Goal: Transaction & Acquisition: Purchase product/service

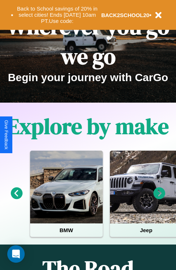
scroll to position [112, 0]
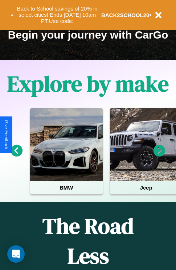
click at [159, 156] on icon at bounding box center [160, 151] width 12 height 12
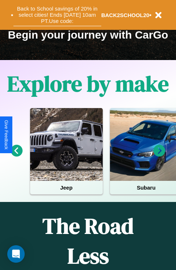
click at [57, 15] on button "Back to School savings of 20% in select cities! Ends [DATE] 10am PT. Use code:" at bounding box center [57, 15] width 88 height 23
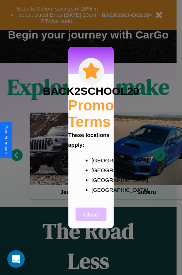
click at [91, 219] on button "Close" at bounding box center [91, 213] width 31 height 13
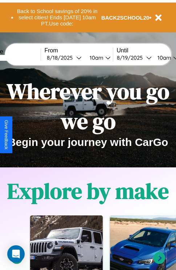
scroll to position [0, 0]
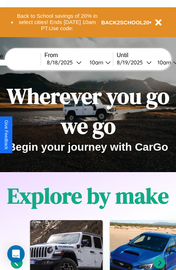
click at [24, 62] on input "text" at bounding box center [13, 63] width 54 height 6
type input "*****"
click at [73, 62] on div "8 / 18 / 2025" at bounding box center [61, 62] width 29 height 7
select select "*"
select select "****"
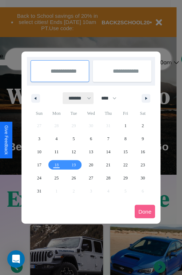
click at [76, 98] on select "******* ******** ***** ***** *** **** **** ****** ********* ******* ******** **…" at bounding box center [78, 98] width 31 height 12
select select "*"
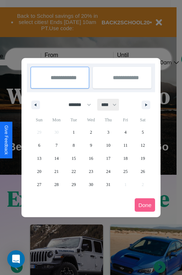
click at [112, 105] on select "**** **** **** **** **** **** **** **** **** **** **** **** **** **** **** ****…" at bounding box center [108, 105] width 22 height 12
select select "****"
click at [125, 132] on span "3" at bounding box center [125, 132] width 2 height 13
type input "**********"
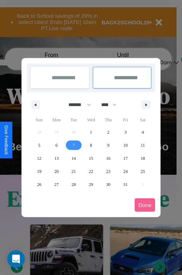
click at [73, 145] on span "7" at bounding box center [74, 145] width 2 height 13
type input "**********"
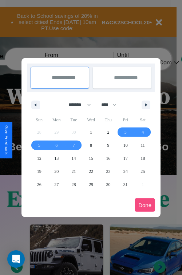
click at [145, 205] on button "Done" at bounding box center [144, 204] width 20 height 13
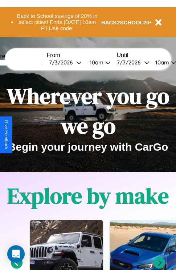
click at [104, 62] on div "10am" at bounding box center [95, 62] width 19 height 7
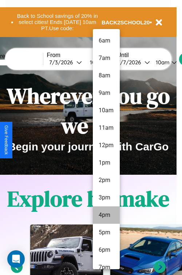
click at [106, 215] on li "4pm" at bounding box center [106, 214] width 27 height 17
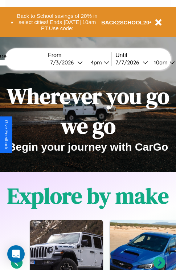
scroll to position [0, 23]
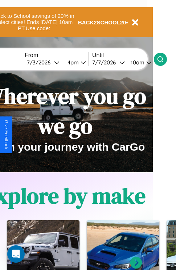
click at [164, 59] on icon at bounding box center [160, 59] width 7 height 7
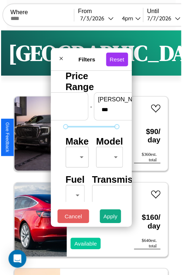
scroll to position [21, 0]
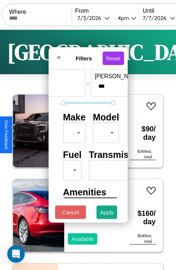
click at [73, 131] on body "CarGo Where From 7 / 3 / 2026 4pm Until 7 / 7 / 2026 10am Become a Host Login S…" at bounding box center [88, 150] width 176 height 300
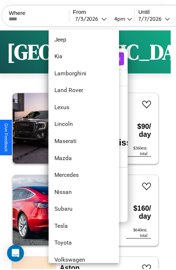
scroll to position [393, 0]
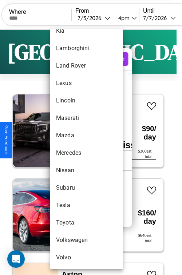
click at [73, 153] on li "Mercedes" at bounding box center [86, 152] width 73 height 17
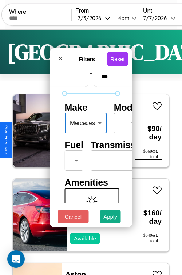
type input "********"
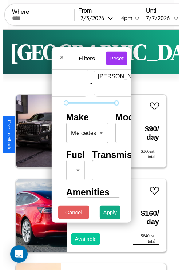
scroll to position [21, 45]
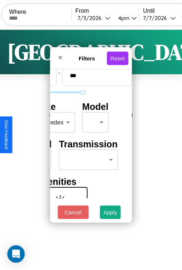
type input "***"
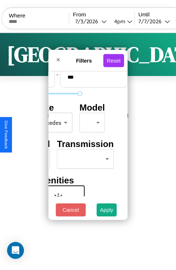
scroll to position [21, 0]
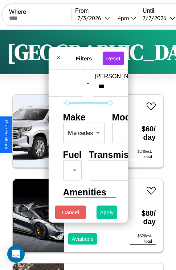
type input "**"
click at [107, 214] on button "Apply" at bounding box center [107, 211] width 21 height 13
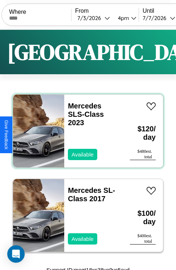
click at [85, 131] on div "Mercedes SLS-Class 2023 Available" at bounding box center [93, 130] width 58 height 73
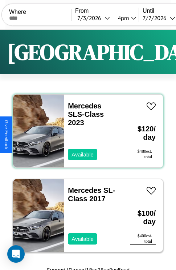
click at [85, 131] on div "Mercedes SLS-Class 2023 Available" at bounding box center [93, 130] width 58 height 73
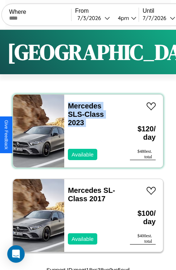
click at [85, 131] on div "Mercedes SLS-Class 2023 Available" at bounding box center [93, 130] width 58 height 73
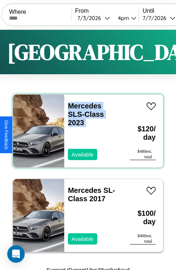
click at [85, 131] on div "Mercedes SLS-Class 2023 Available" at bounding box center [93, 130] width 58 height 73
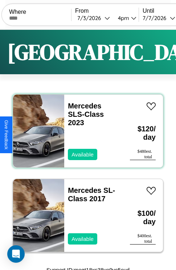
click at [85, 131] on div "Mercedes SLS-Class 2023 Available" at bounding box center [93, 130] width 58 height 73
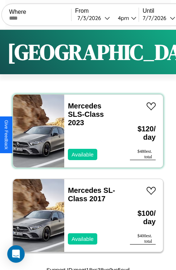
click at [85, 131] on div "Mercedes SLS-Class 2023 Available" at bounding box center [93, 130] width 58 height 73
click at [82, 106] on link "Mercedes SLS-Class 2023" at bounding box center [86, 114] width 36 height 25
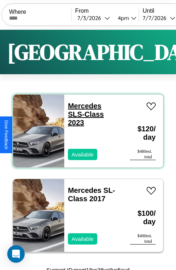
click at [82, 106] on link "Mercedes SLS-Class 2023" at bounding box center [86, 114] width 36 height 25
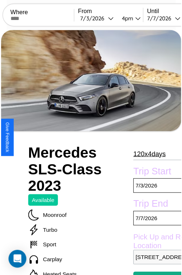
scroll to position [47, 33]
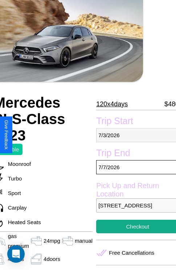
click at [134, 135] on p "[DATE]" at bounding box center [137, 135] width 83 height 14
select select "*"
select select "****"
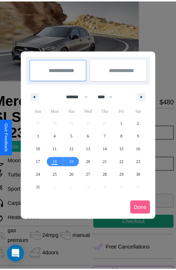
scroll to position [0, 33]
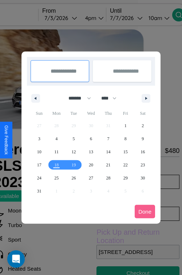
click at [71, 18] on div at bounding box center [91, 137] width 182 height 275
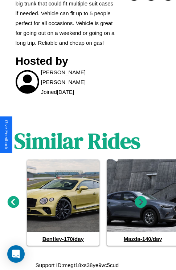
scroll to position [367, 11]
click at [141, 202] on icon at bounding box center [141, 201] width 12 height 12
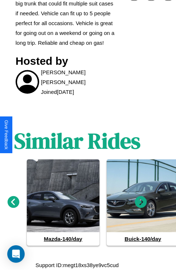
click at [141, 202] on icon at bounding box center [141, 201] width 12 height 12
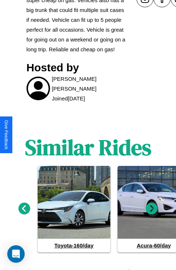
scroll to position [367, 0]
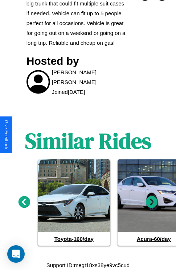
click at [24, 202] on icon at bounding box center [25, 201] width 12 height 12
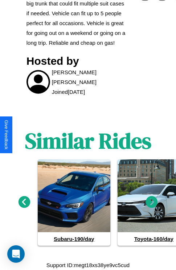
click at [152, 202] on icon at bounding box center [152, 201] width 12 height 12
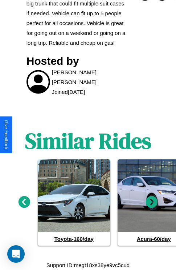
click at [152, 202] on icon at bounding box center [152, 201] width 12 height 12
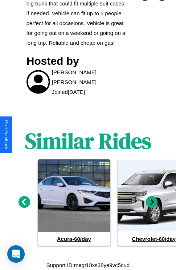
click at [152, 202] on icon at bounding box center [152, 201] width 12 height 12
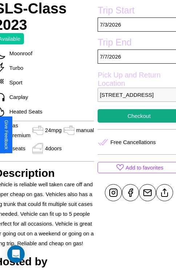
scroll to position [148, 33]
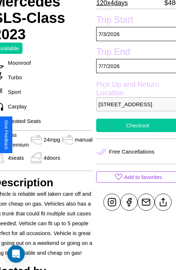
click at [134, 132] on button "Checkout" at bounding box center [137, 124] width 83 height 13
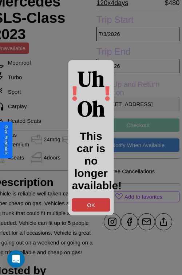
click at [91, 205] on button "OK" at bounding box center [91, 204] width 38 height 13
